Goal: Find specific fact: Find contact information

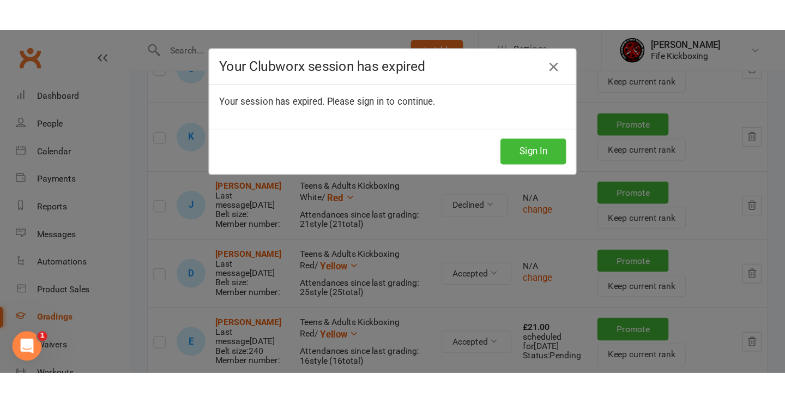
scroll to position [349, 0]
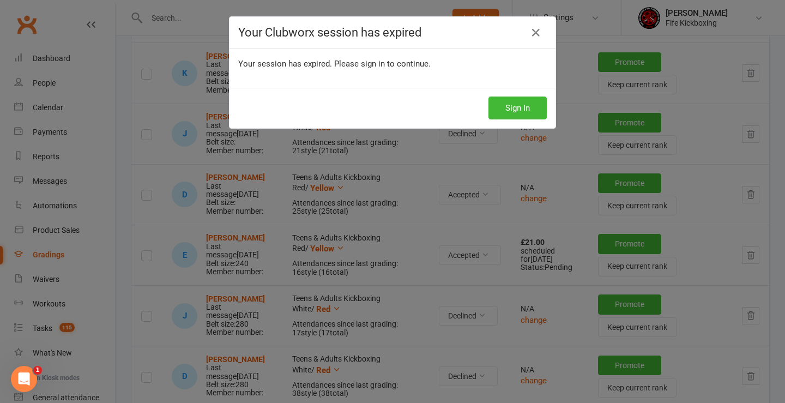
click at [58, 255] on div "Your Clubworx session has expired Your session has expired. Please sign in to c…" at bounding box center [392, 201] width 785 height 403
click at [533, 30] on icon at bounding box center [536, 32] width 13 height 13
click at [505, 111] on button "Sign In" at bounding box center [518, 108] width 58 height 23
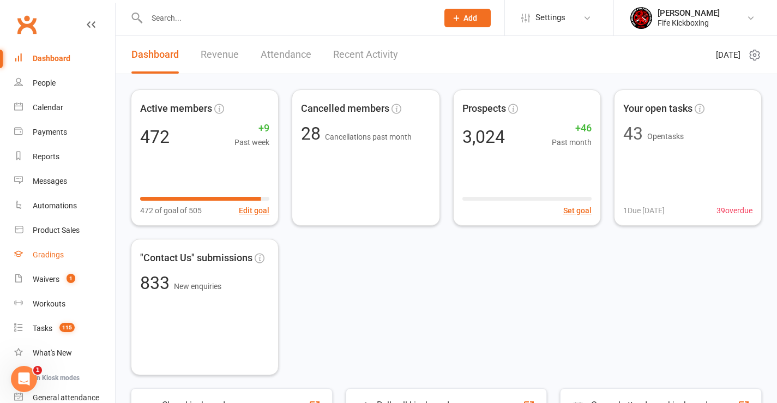
click at [51, 253] on div "Gradings" at bounding box center [48, 254] width 31 height 9
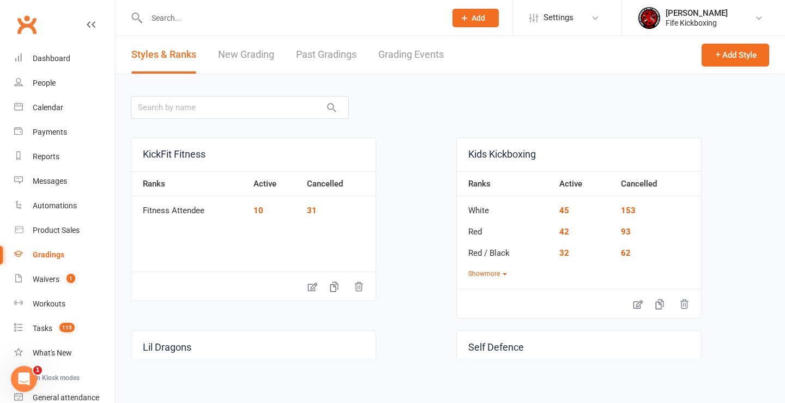
click at [406, 52] on link "Grading Events" at bounding box center [411, 55] width 65 height 38
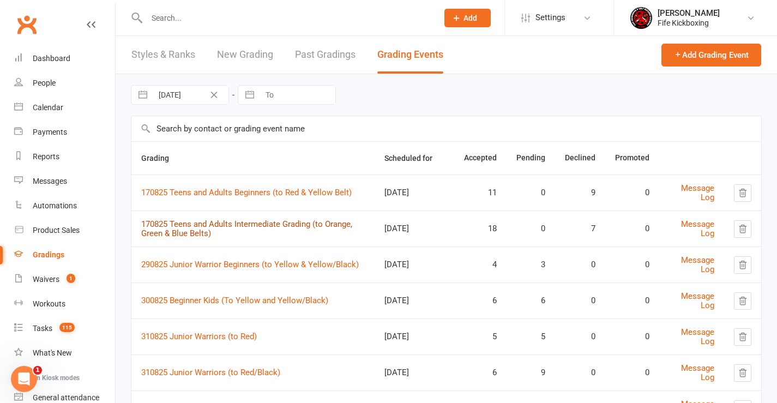
click at [250, 223] on link "170825 Teens and Adults Intermediate Grading (to Orange, Green & Blue Belts)" at bounding box center [246, 228] width 211 height 19
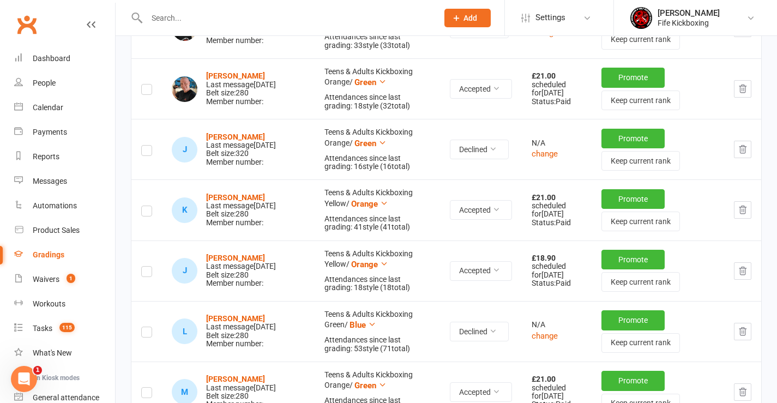
scroll to position [1036, 0]
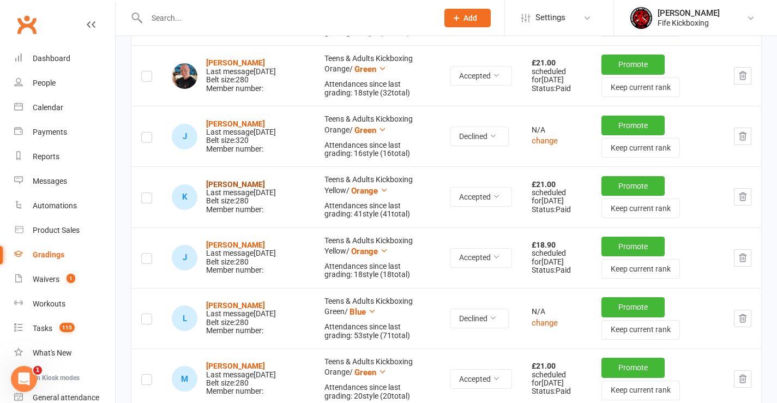
click at [242, 181] on strong "Kacper Marcinkiewicz" at bounding box center [235, 184] width 59 height 9
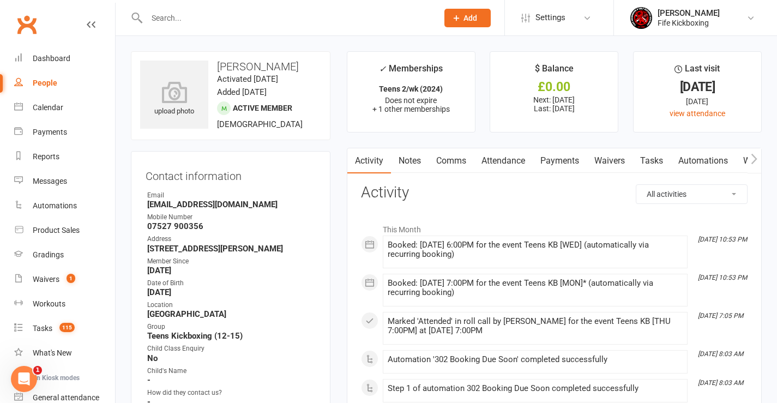
drag, startPoint x: 284, startPoint y: 78, endPoint x: 218, endPoint y: 69, distance: 66.6
click at [218, 69] on h3 "Kacper Marcinkiewicz" at bounding box center [230, 67] width 181 height 12
copy h3 "Kacper Marcinkiewicz"
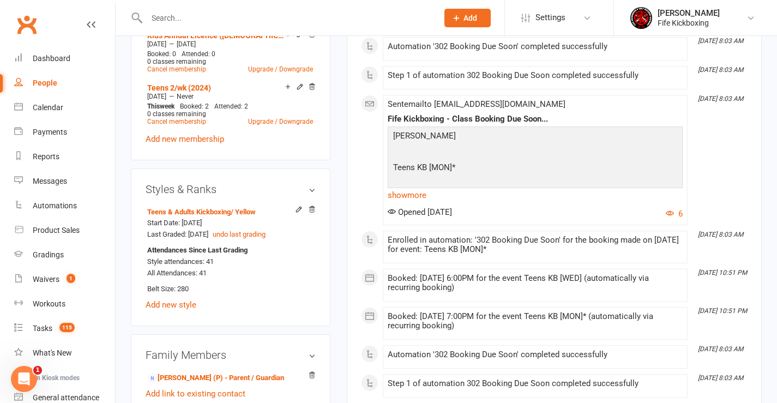
scroll to position [600, 0]
